Goal: Download file/media

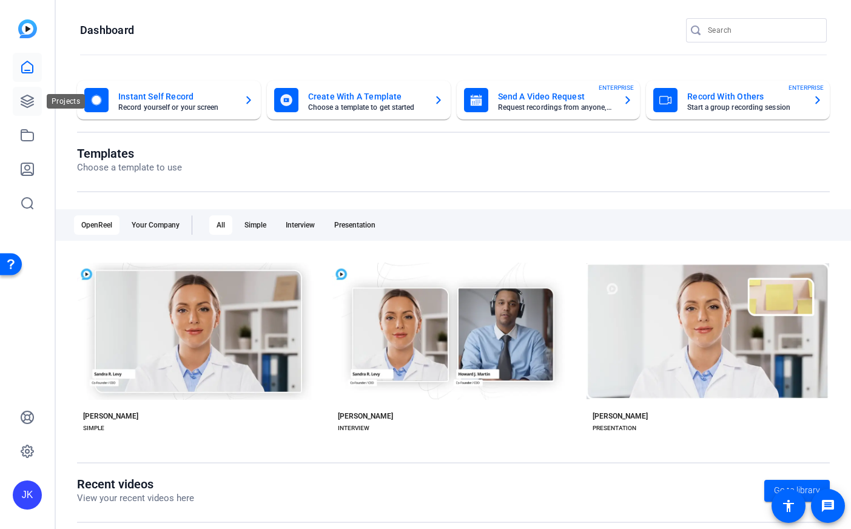
click at [30, 103] on icon at bounding box center [27, 101] width 12 height 12
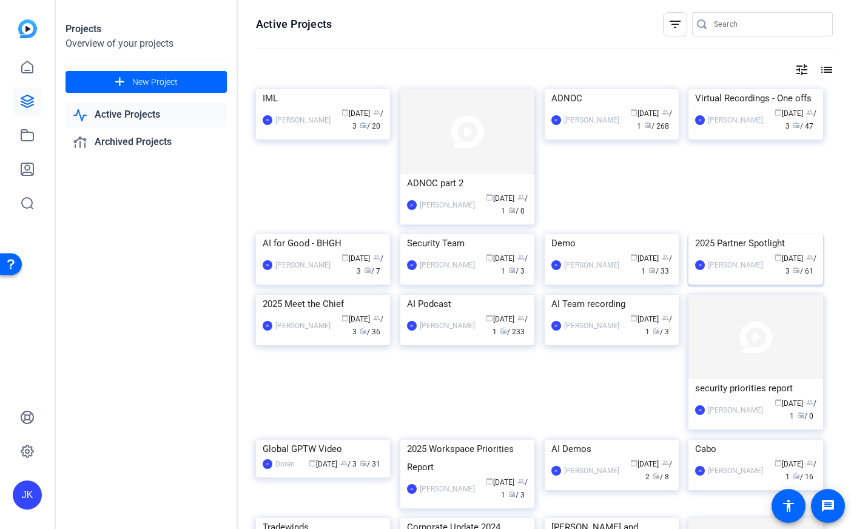
click at [720, 234] on img at bounding box center [756, 234] width 134 height 0
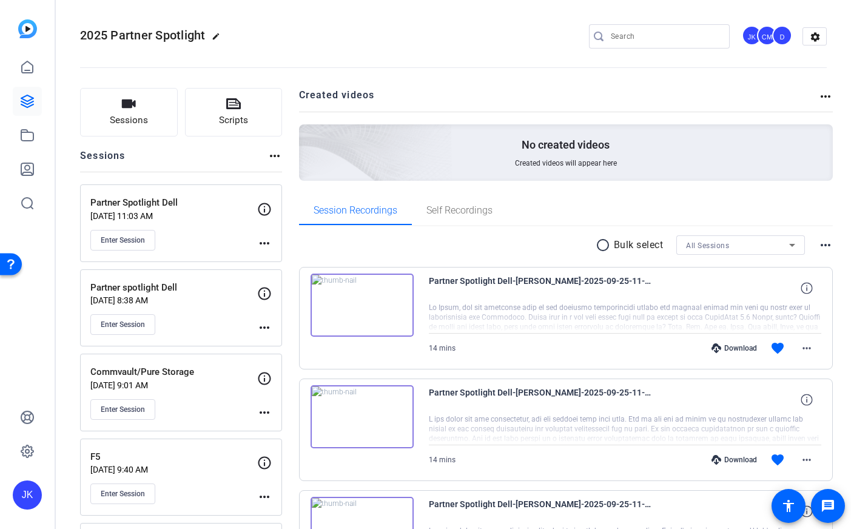
click at [598, 250] on mat-icon "radio_button_unchecked" at bounding box center [605, 245] width 18 height 15
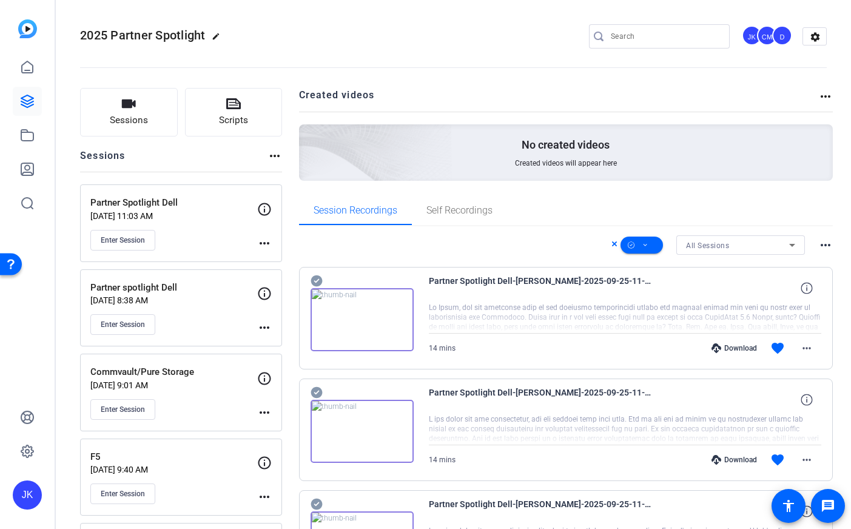
click at [320, 276] on icon at bounding box center [317, 281] width 12 height 15
click at [313, 385] on icon at bounding box center [317, 392] width 12 height 15
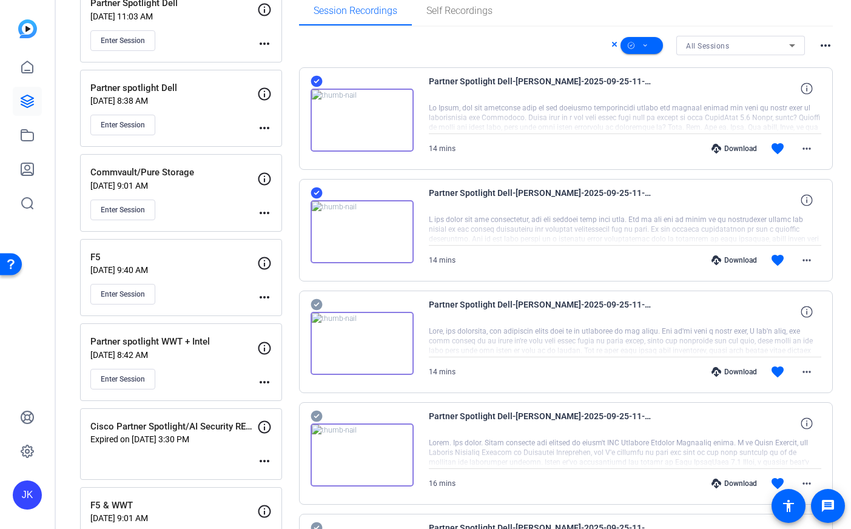
scroll to position [210, 0]
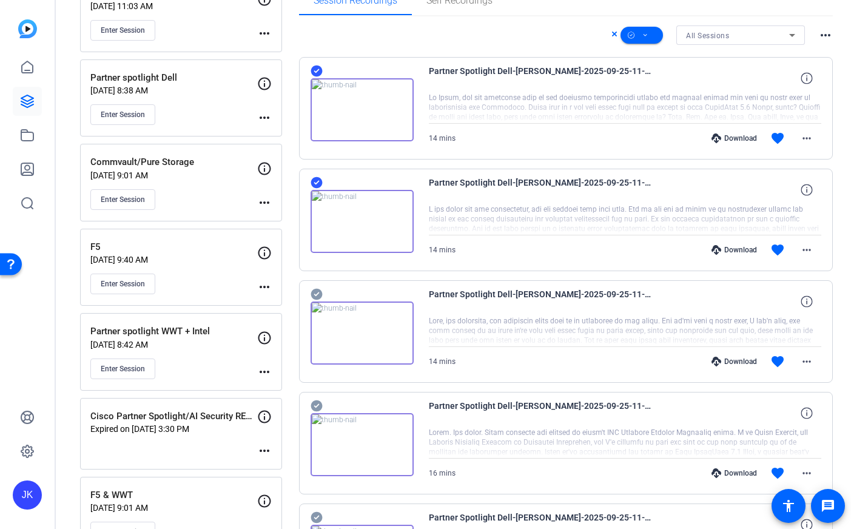
click at [314, 291] on icon at bounding box center [317, 295] width 12 height 12
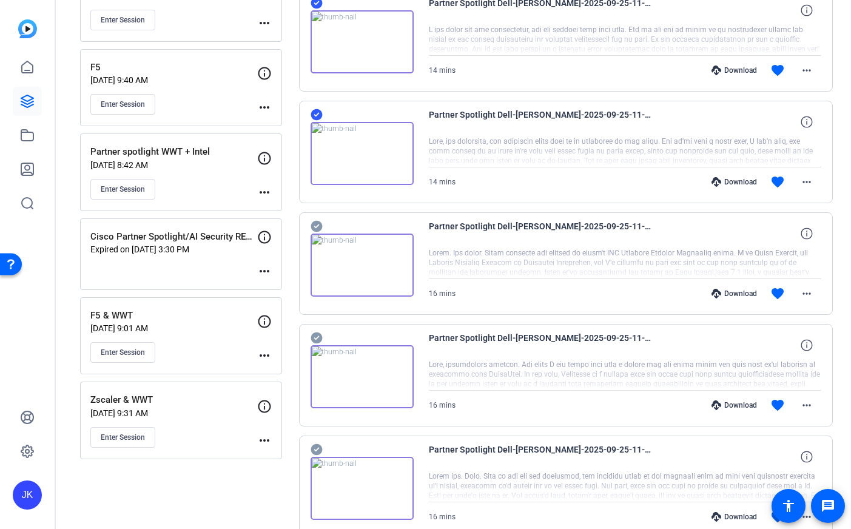
scroll to position [413, 0]
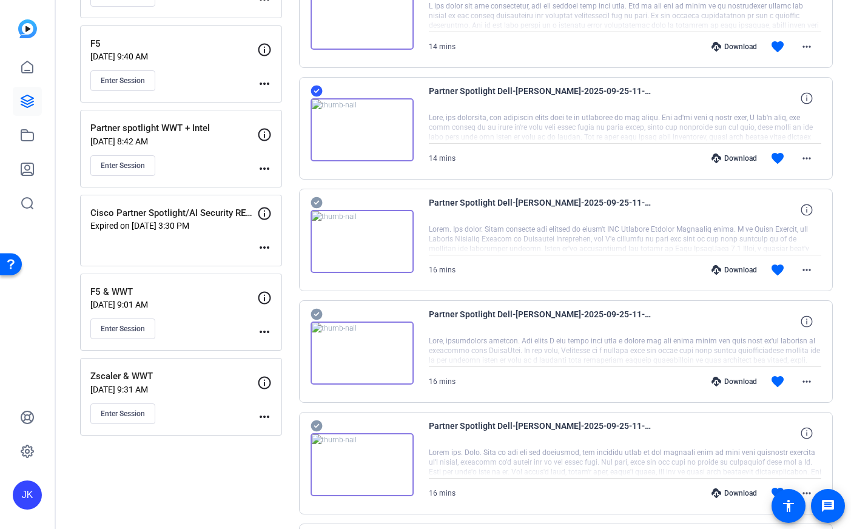
click at [319, 197] on icon at bounding box center [317, 202] width 12 height 15
click at [317, 314] on icon at bounding box center [317, 314] width 12 height 15
click at [314, 419] on icon at bounding box center [317, 426] width 12 height 15
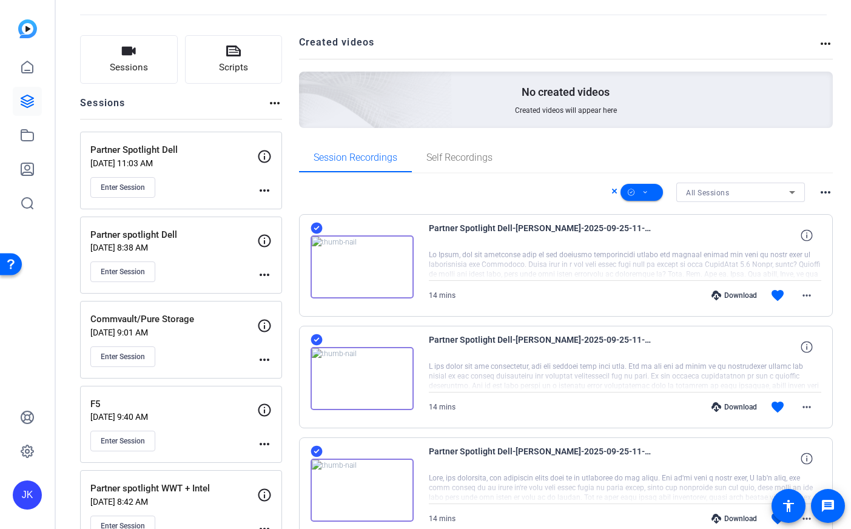
scroll to position [29, 0]
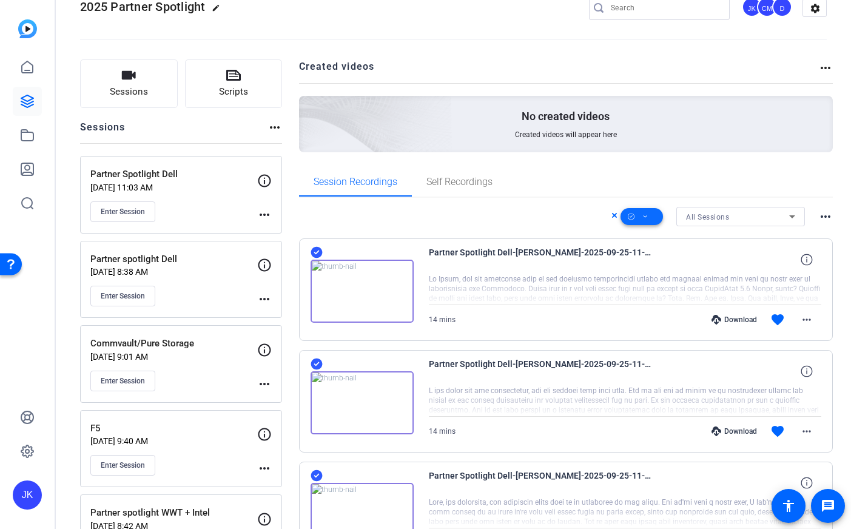
click at [646, 217] on icon at bounding box center [646, 216] width 4 height 2
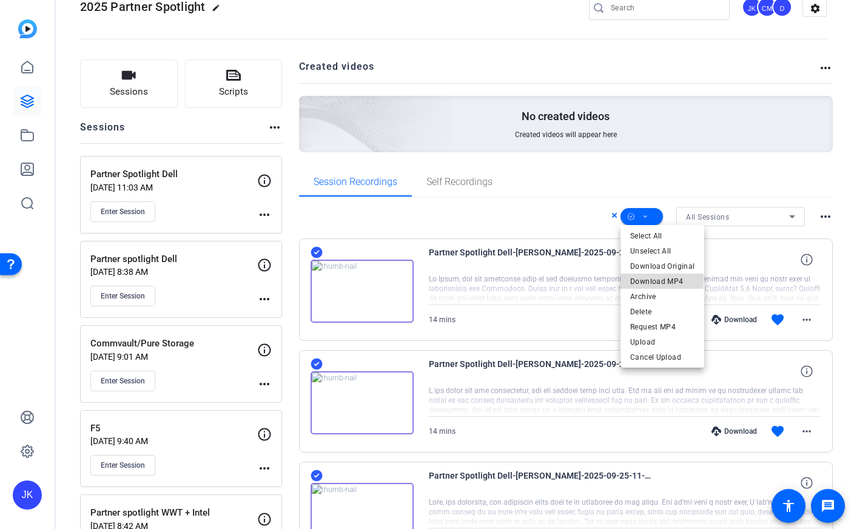
click at [645, 280] on span "Download MP4" at bounding box center [662, 281] width 64 height 15
